Goal: Register for event/course

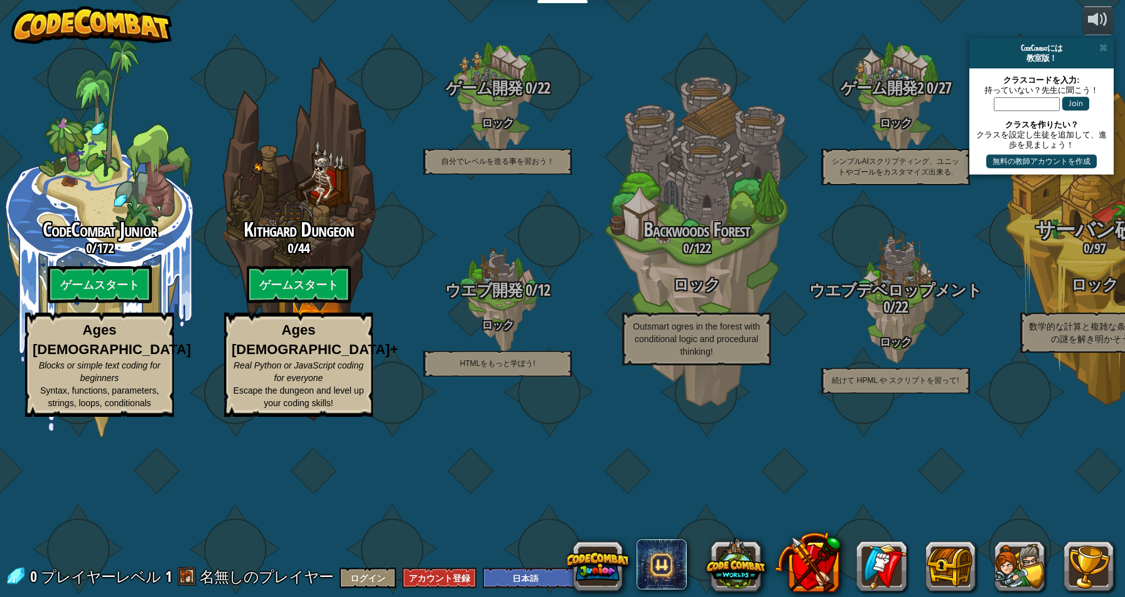
select select "ja"
click at [1104, 53] on div "教室版！" at bounding box center [1041, 58] width 134 height 10
click at [1107, 46] on span at bounding box center [1103, 48] width 8 height 10
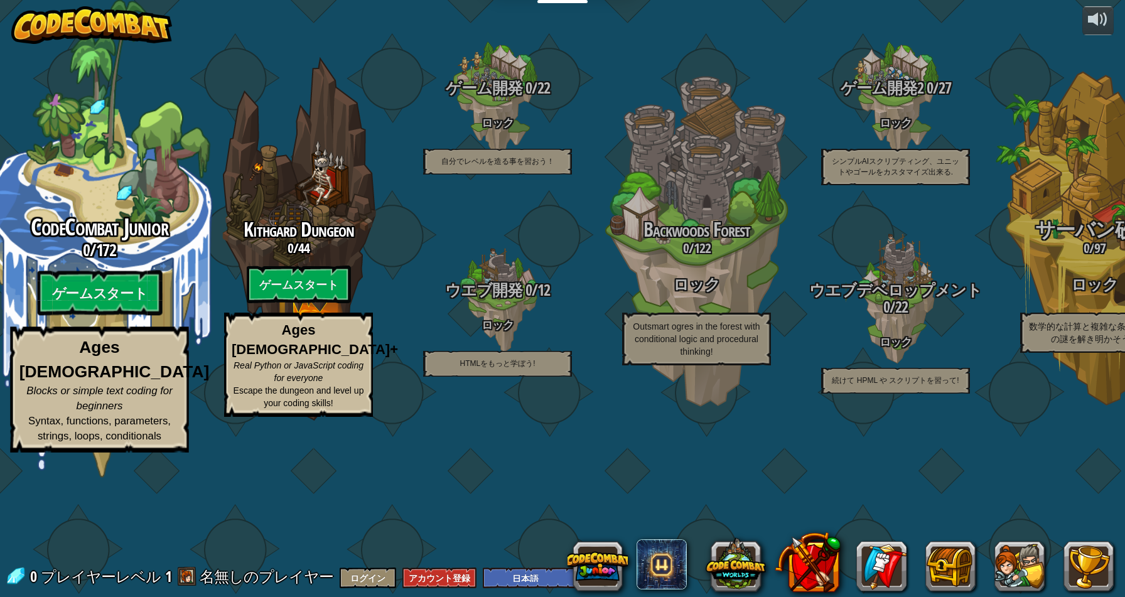
click at [96, 244] on span "CodeCombat Junior" at bounding box center [99, 227] width 137 height 33
select select "ja"
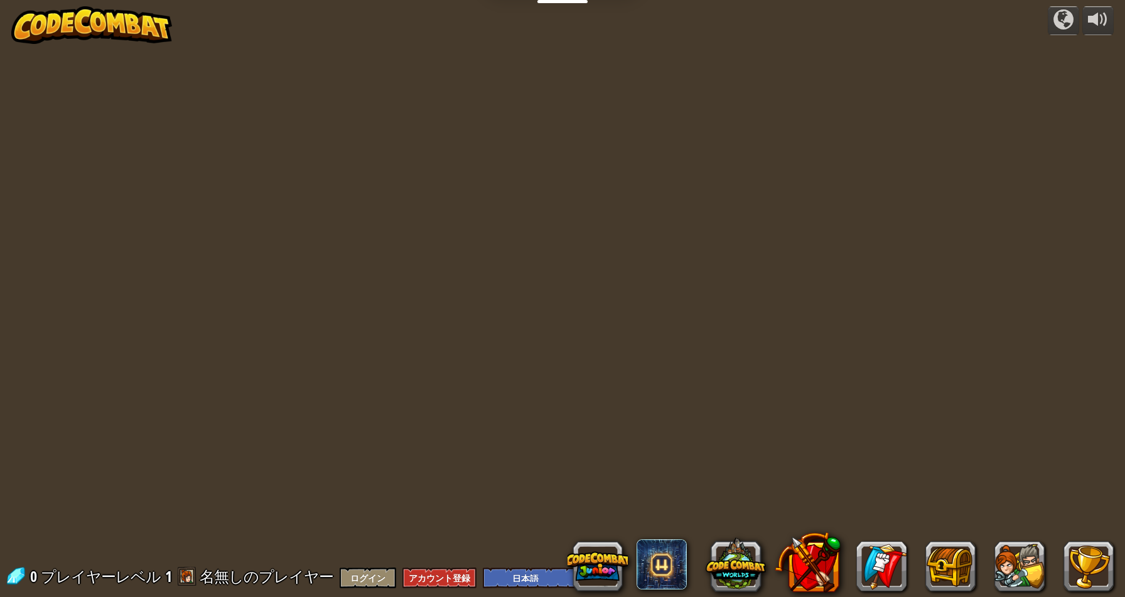
select select "ja"
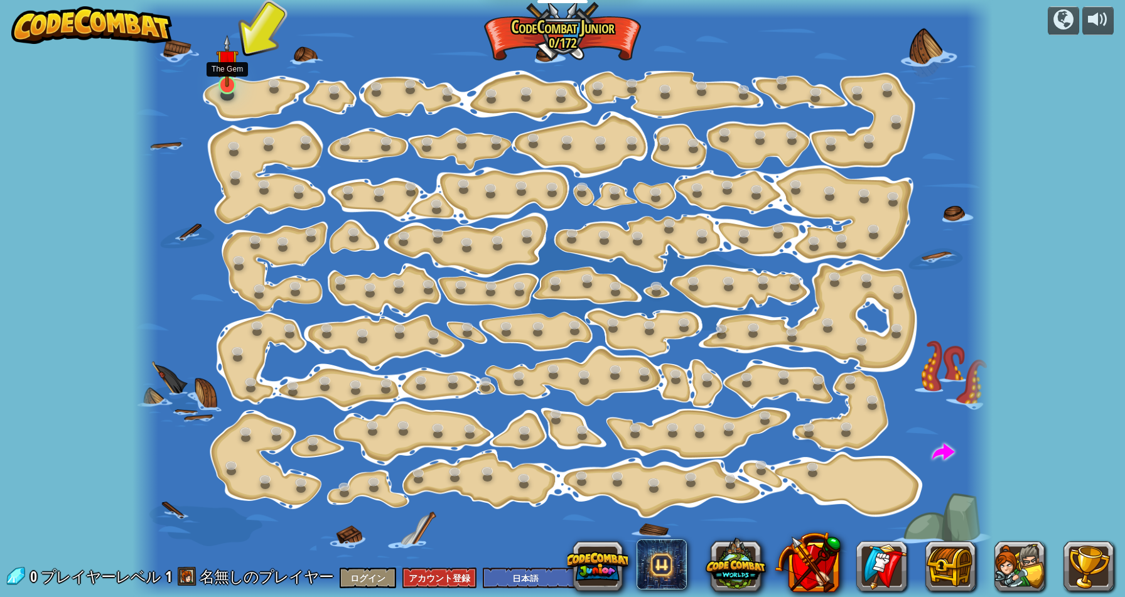
click at [220, 84] on img at bounding box center [227, 61] width 23 height 53
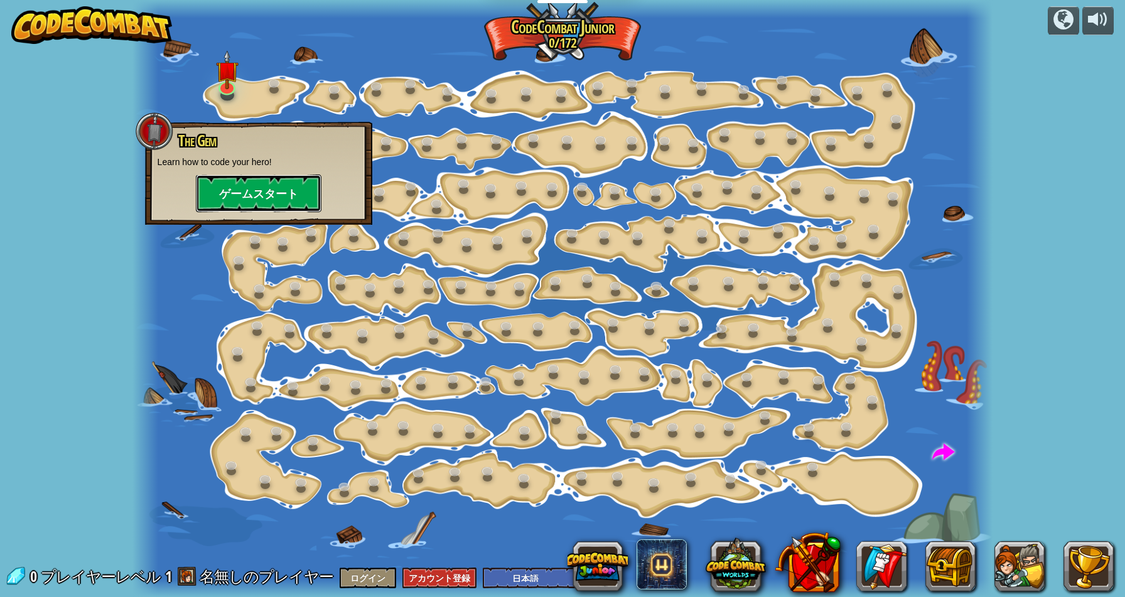
click at [235, 196] on button "ゲームスタート" at bounding box center [259, 194] width 126 height 38
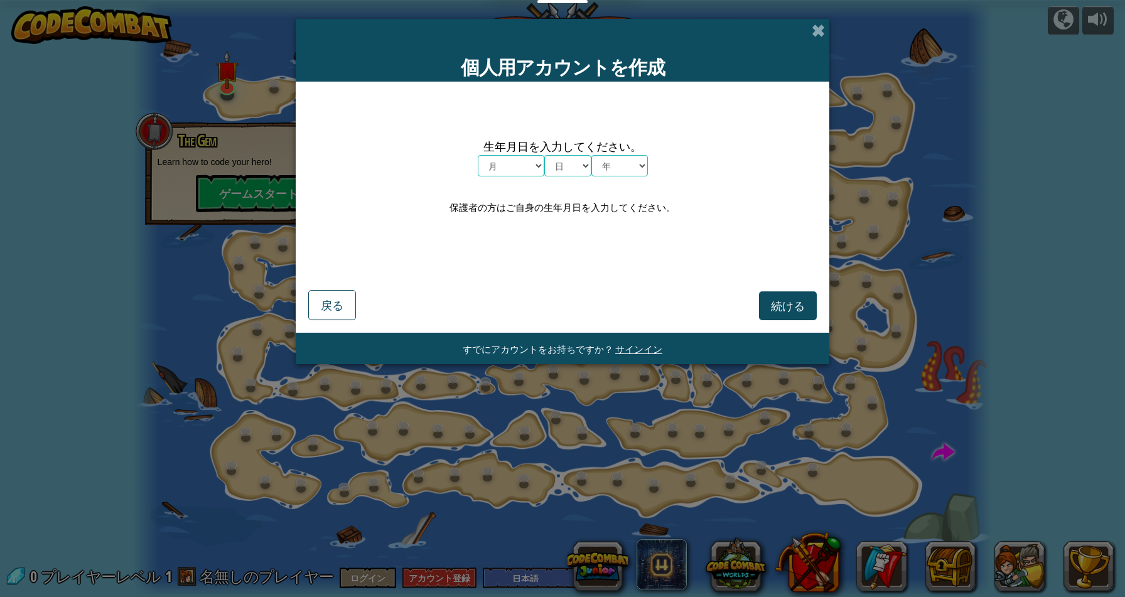
click at [529, 166] on select "月 １月 ２月 ３月 ４月 ５月 ６月 ７月 ８月 ９月 １０月 １１月 １２月" at bounding box center [511, 165] width 67 height 21
select select "8"
click at [478, 155] on select "月 １月 ２月 ３月 ４月 ５月 ６月 ７月 ８月 ９月 １０月 １１月 １２月" at bounding box center [511, 165] width 67 height 21
click at [563, 161] on select "日 1 2 3 4 5 6 7 8 9 10 11 12 13 14 15 16 17 18 19 20 21 22 23 24 25 26 27 28 29…" at bounding box center [567, 165] width 47 height 21
select select "22"
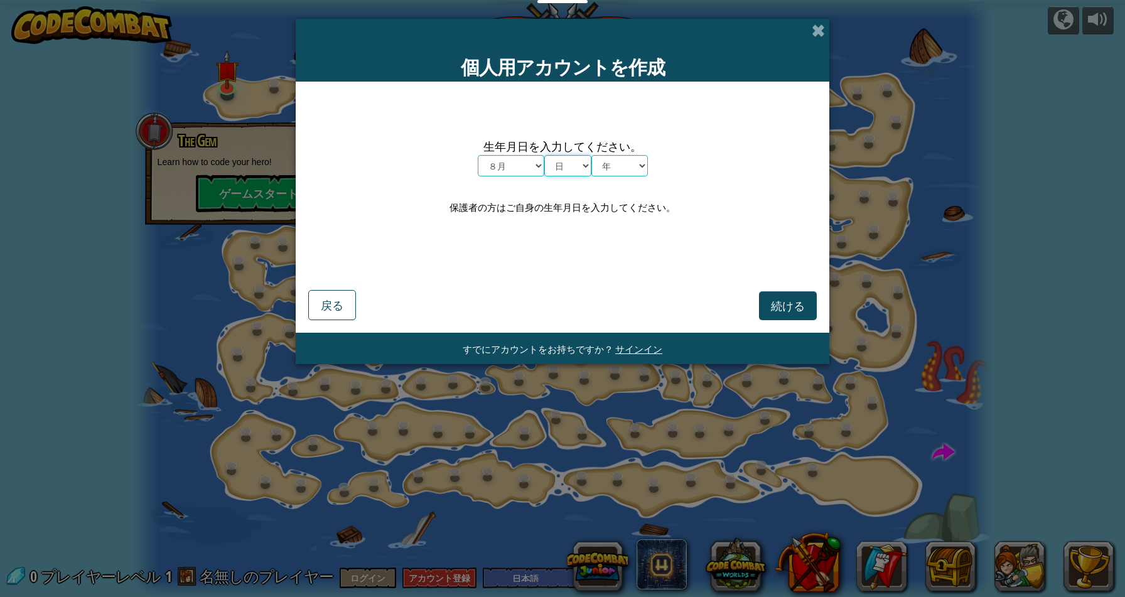
click at [544, 155] on select "日 1 2 3 4 5 6 7 8 9 10 11 12 13 14 15 16 17 18 19 20 21 22 23 24 25 26 27 28 29…" at bounding box center [567, 165] width 47 height 21
click at [603, 168] on select "年 2025 2024 2023 2022 2021 2020 2019 2018 2017 2016 2015 2014 2013 2012 2011 20…" at bounding box center [619, 165] width 56 height 21
select select "1984"
click at [591, 155] on select "年 2025 2024 2023 2022 2021 2020 2019 2018 2017 2016 2015 2014 2013 2012 2011 20…" at bounding box center [619, 165] width 56 height 21
click at [770, 314] on button "続ける" at bounding box center [788, 305] width 58 height 29
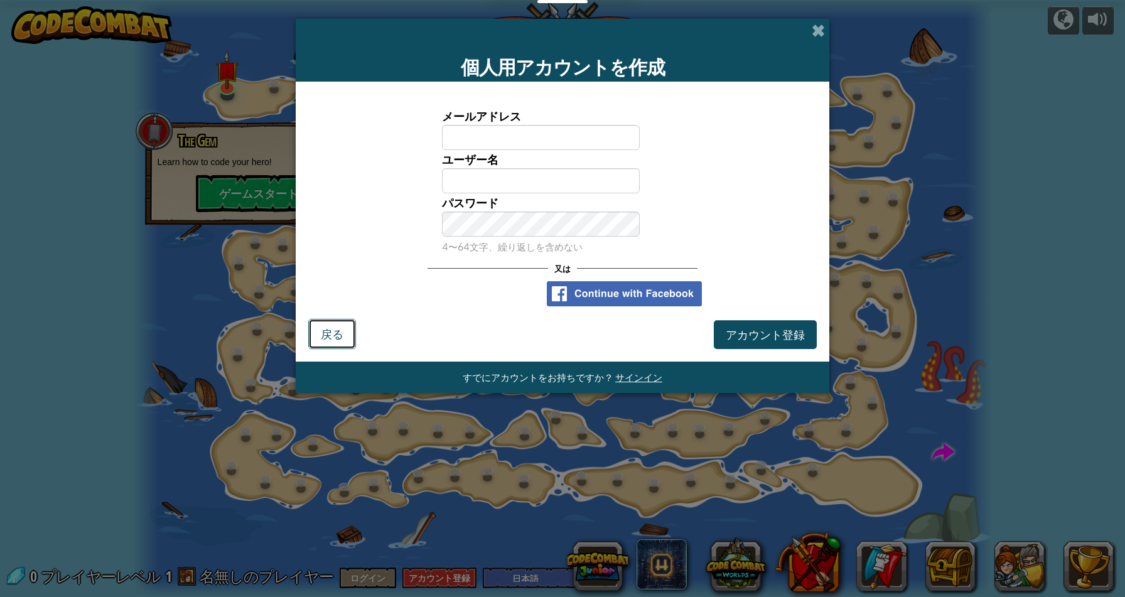
click at [330, 326] on span "戻る" at bounding box center [332, 333] width 23 height 14
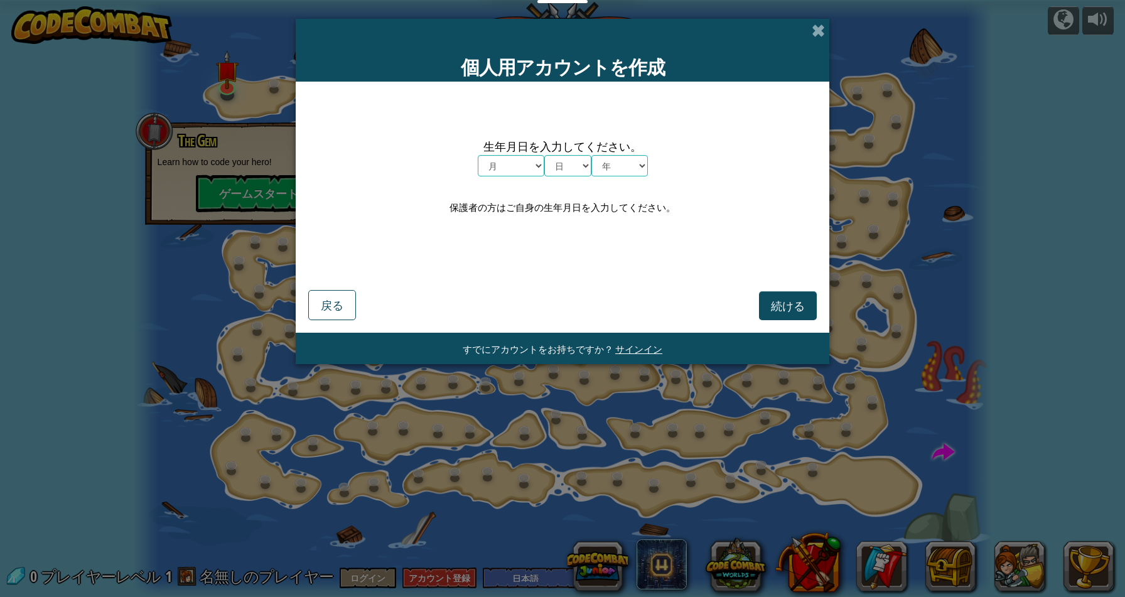
click at [330, 326] on form "生年月日を入力してください。 月 １月 ２月 ３月 ４月 ５月 ６月 ７月 ８月 ９月 １０月 １１月 １２月 日 1 2 3 4 5 6 7 8 9 10 …" at bounding box center [563, 207] width 534 height 251
click at [339, 310] on span "戻る" at bounding box center [332, 305] width 23 height 14
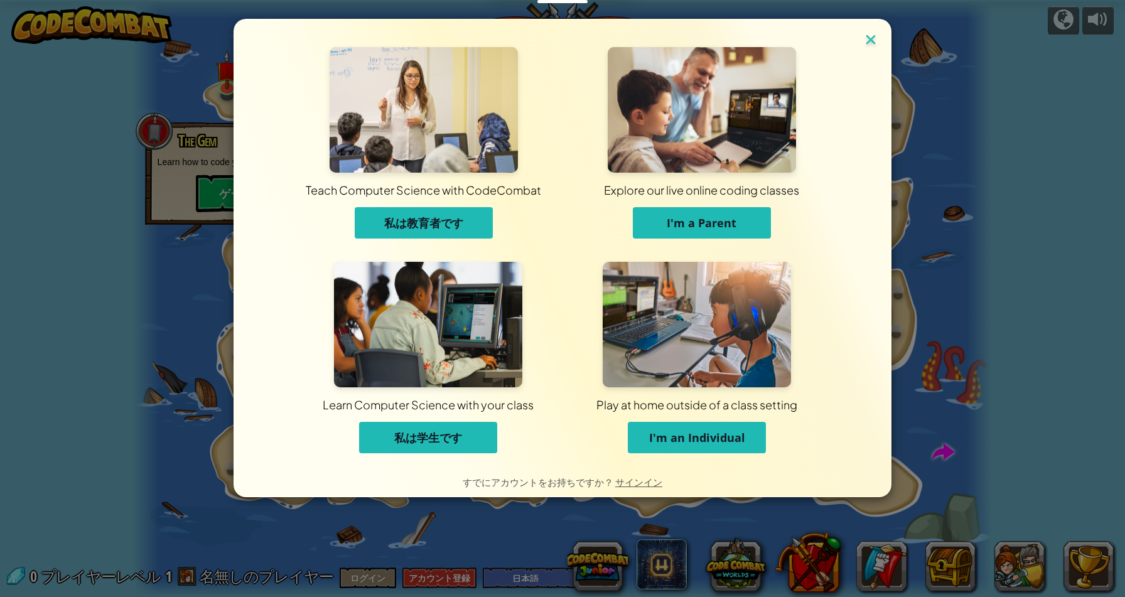
click at [872, 43] on img at bounding box center [870, 40] width 16 height 19
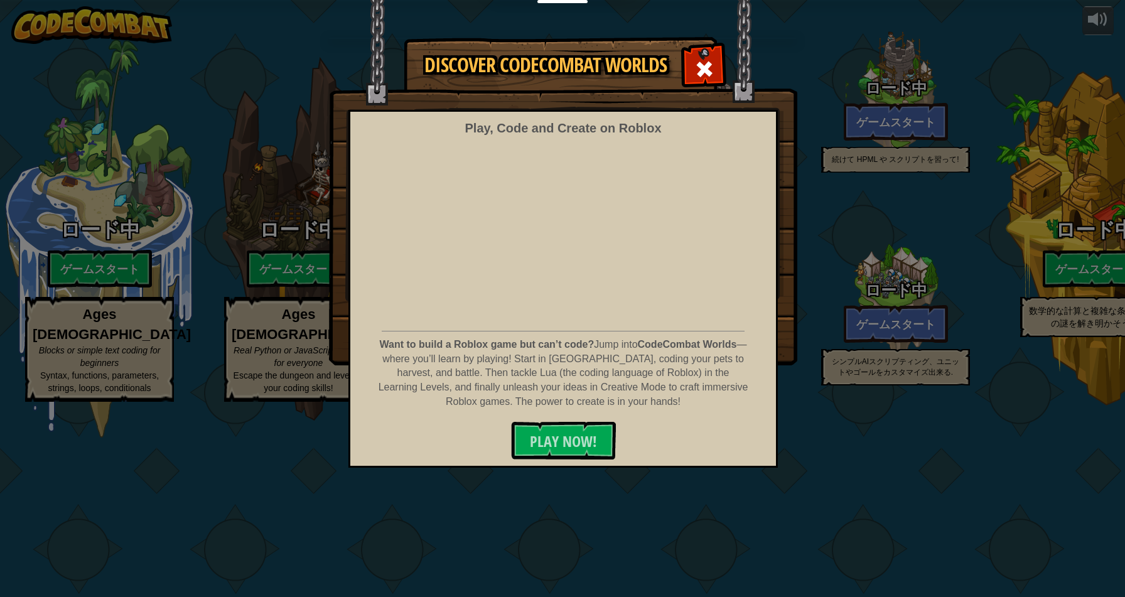
select select "ja"
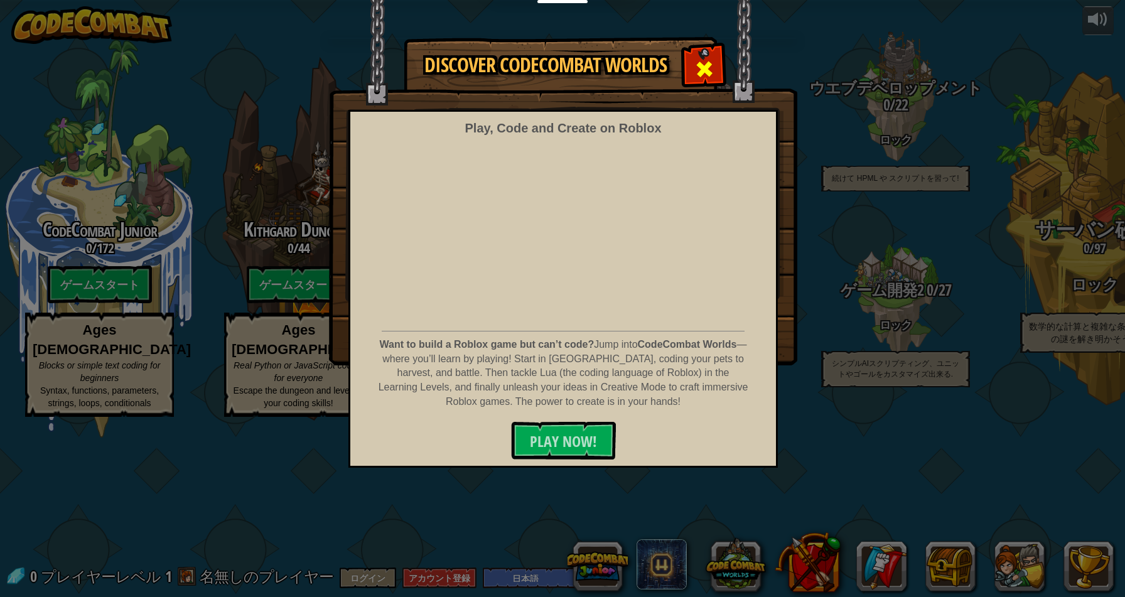
click at [717, 70] on div at bounding box center [704, 68] width 40 height 40
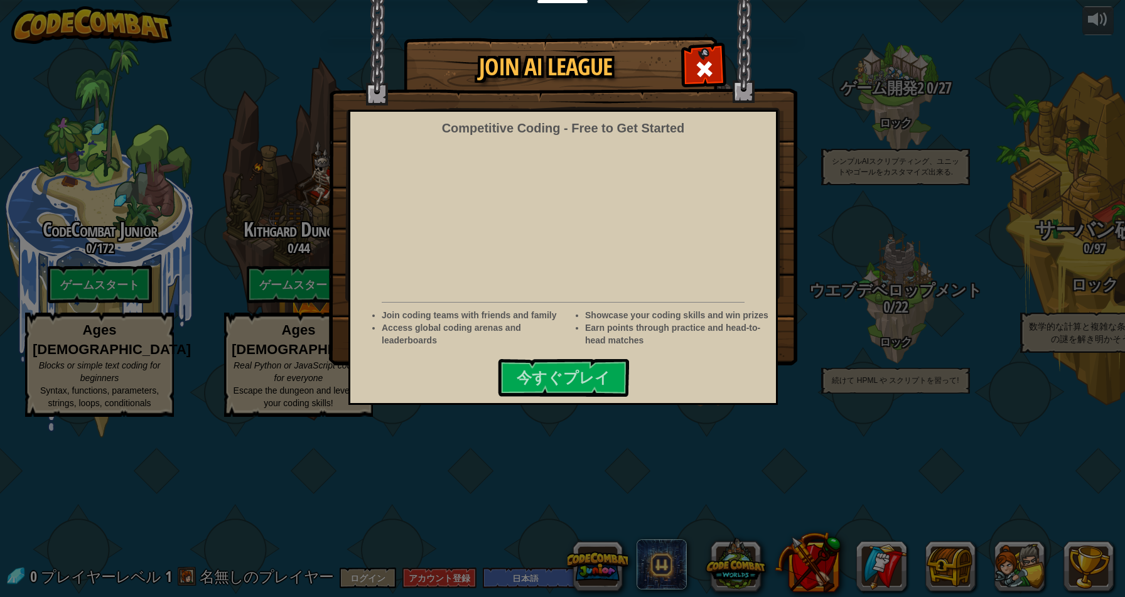
select select "ja"
click at [711, 72] on span at bounding box center [704, 69] width 20 height 20
